Goal: Check status

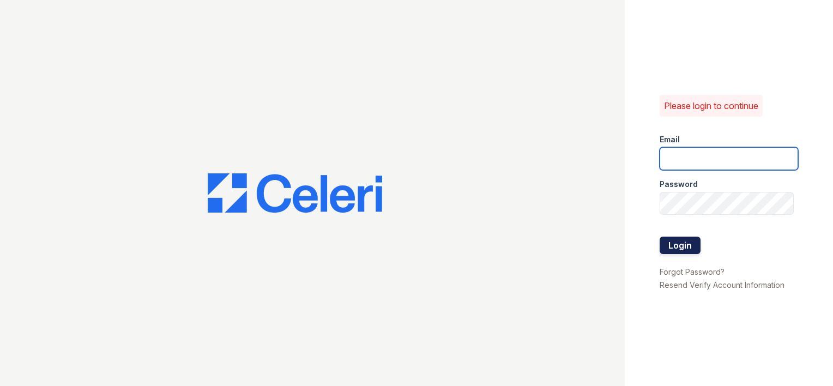
type input "amtorres@lantowerliving.com"
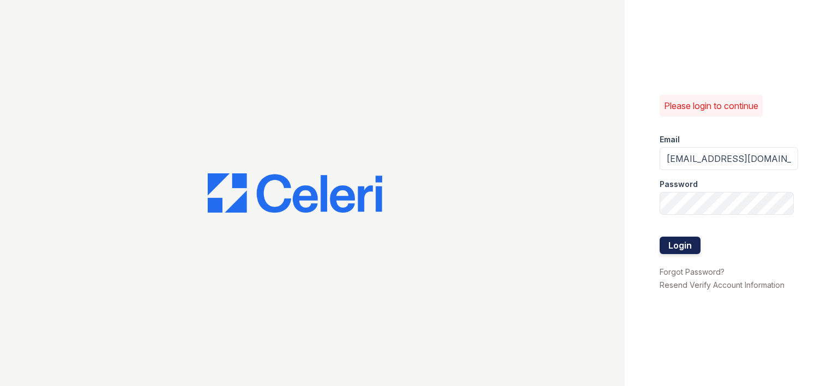
click at [680, 239] on button "Login" at bounding box center [680, 245] width 41 height 17
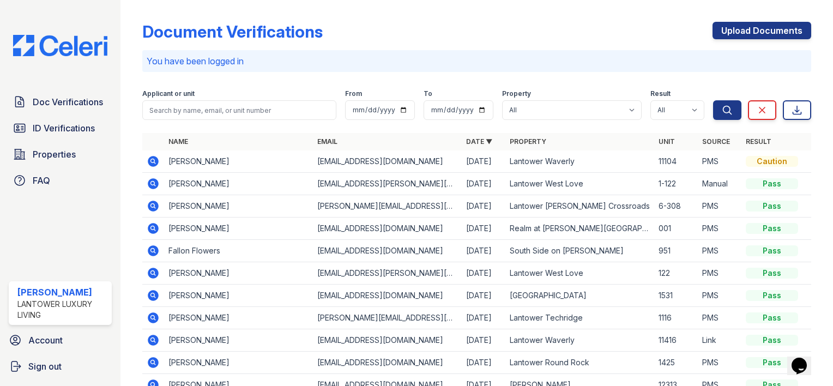
click at [183, 120] on form "Applicant or unit From To Property All Lantower [PERSON_NAME] [GEOGRAPHIC_DATA]…" at bounding box center [476, 103] width 669 height 44
click at [185, 116] on input "search" at bounding box center [239, 110] width 194 height 20
paste input "[PERSON_NAME] 15749928"
type input "[PERSON_NAME] 15749928"
click at [713, 100] on button "Search" at bounding box center [727, 110] width 28 height 20
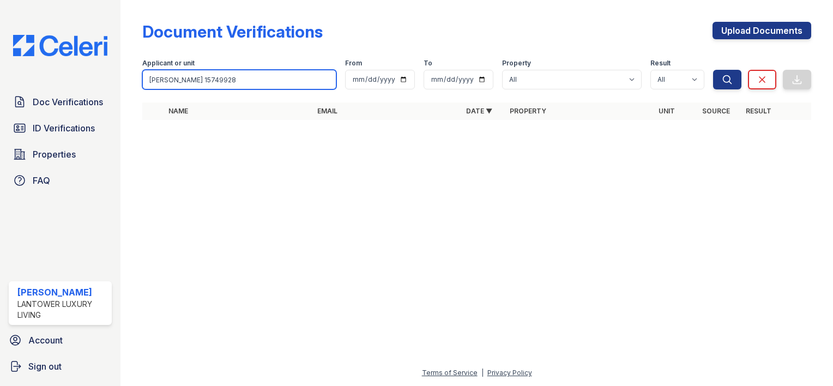
drag, startPoint x: 210, startPoint y: 82, endPoint x: 173, endPoint y: 87, distance: 37.4
click at [173, 87] on input "[PERSON_NAME] 15749928" at bounding box center [239, 80] width 194 height 20
type input "[PERSON_NAME]"
click at [713, 70] on button "Search" at bounding box center [727, 80] width 28 height 20
click at [197, 85] on input "[PERSON_NAME]" at bounding box center [239, 80] width 194 height 20
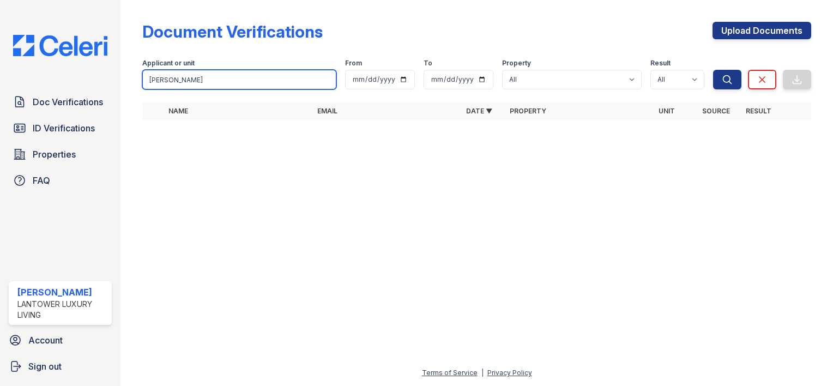
click at [713, 70] on button "Search" at bounding box center [727, 80] width 28 height 20
